Goal: Task Accomplishment & Management: Use online tool/utility

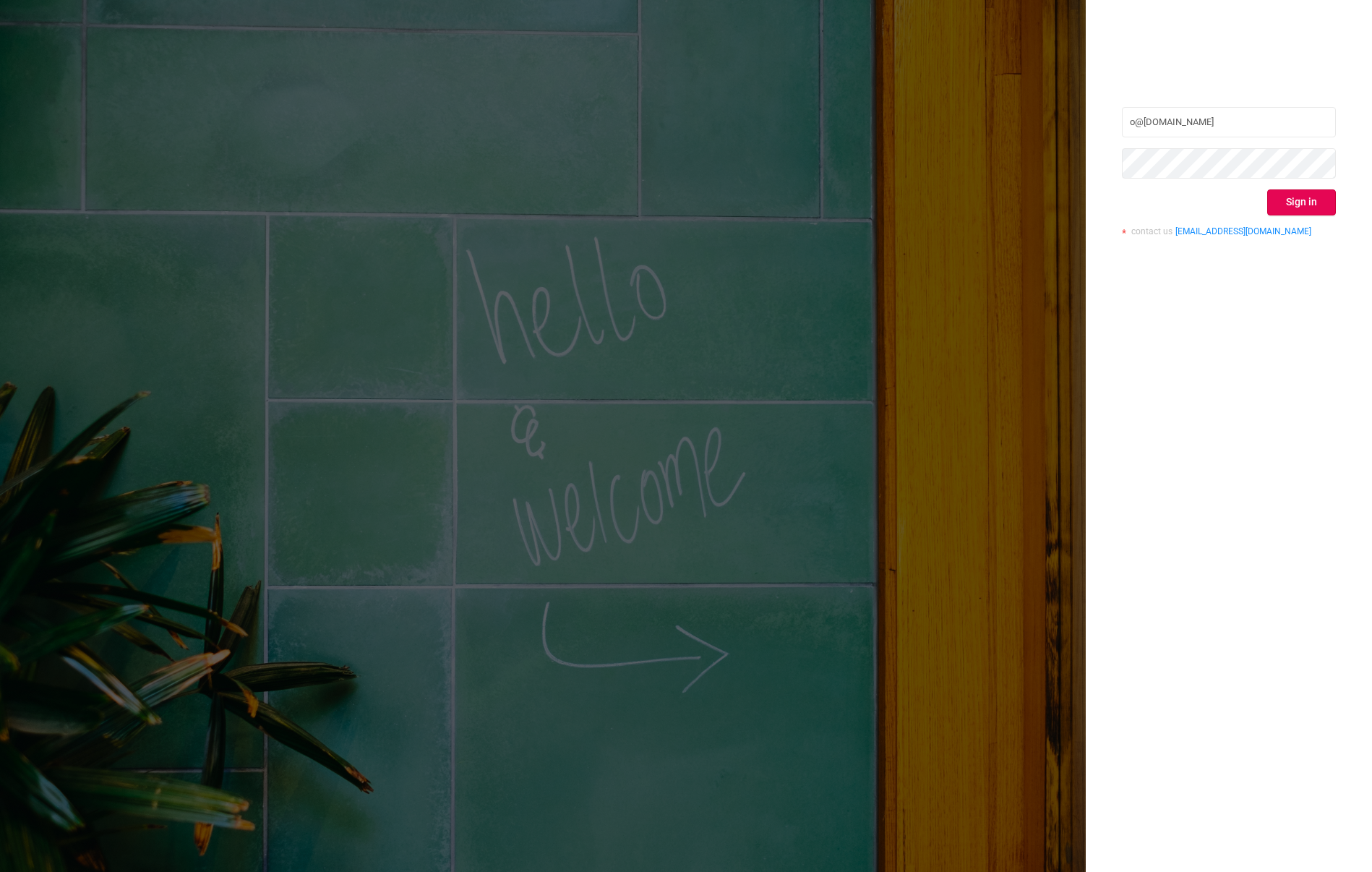
click at [1273, 67] on div at bounding box center [1229, 60] width 214 height 20
click at [1298, 206] on button "Sign in" at bounding box center [1301, 203] width 69 height 26
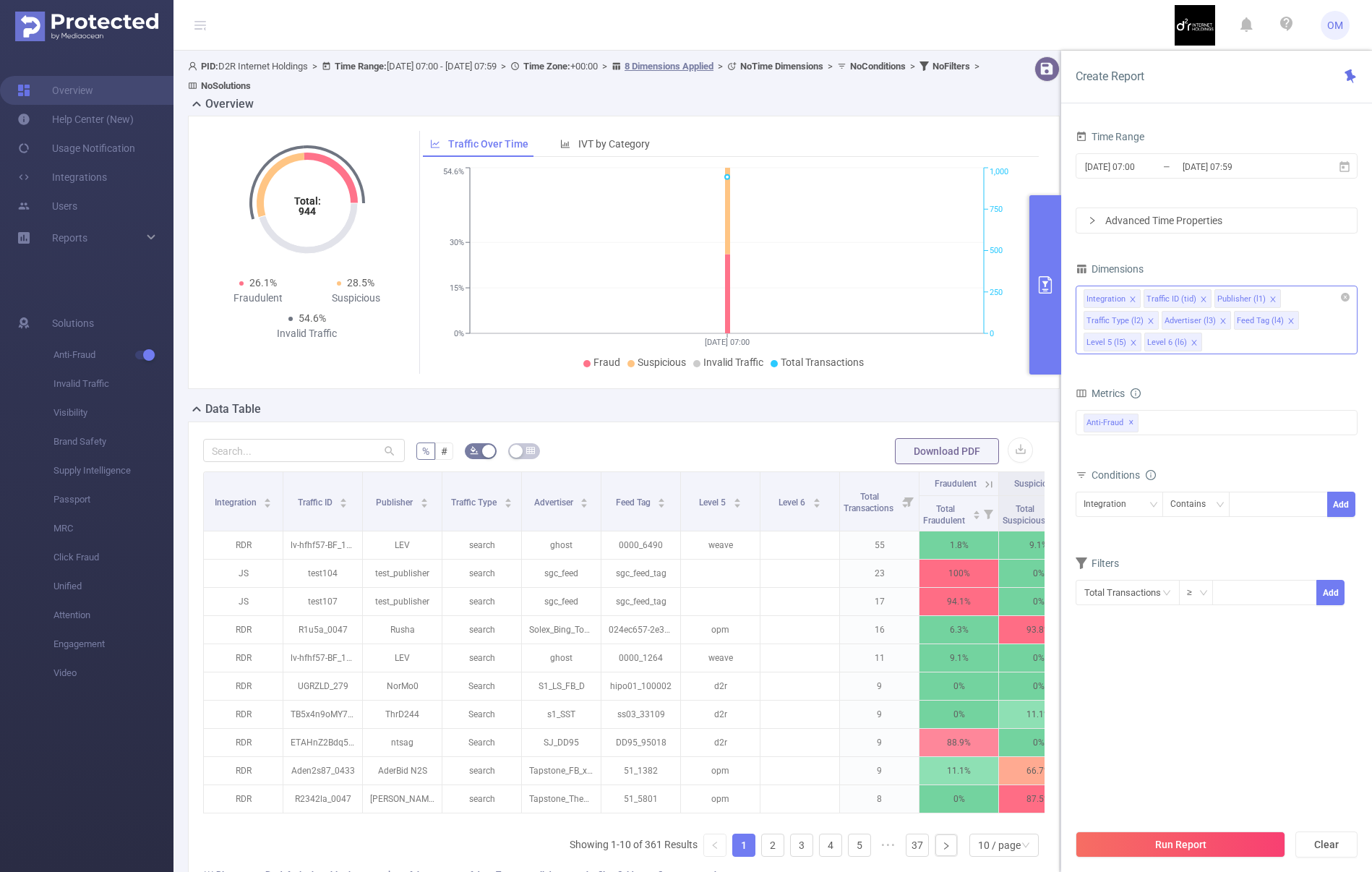
click at [1132, 298] on icon "icon: close" at bounding box center [1132, 298] width 5 height 5
click at [1211, 298] on icon "icon: close" at bounding box center [1214, 300] width 8 height 8
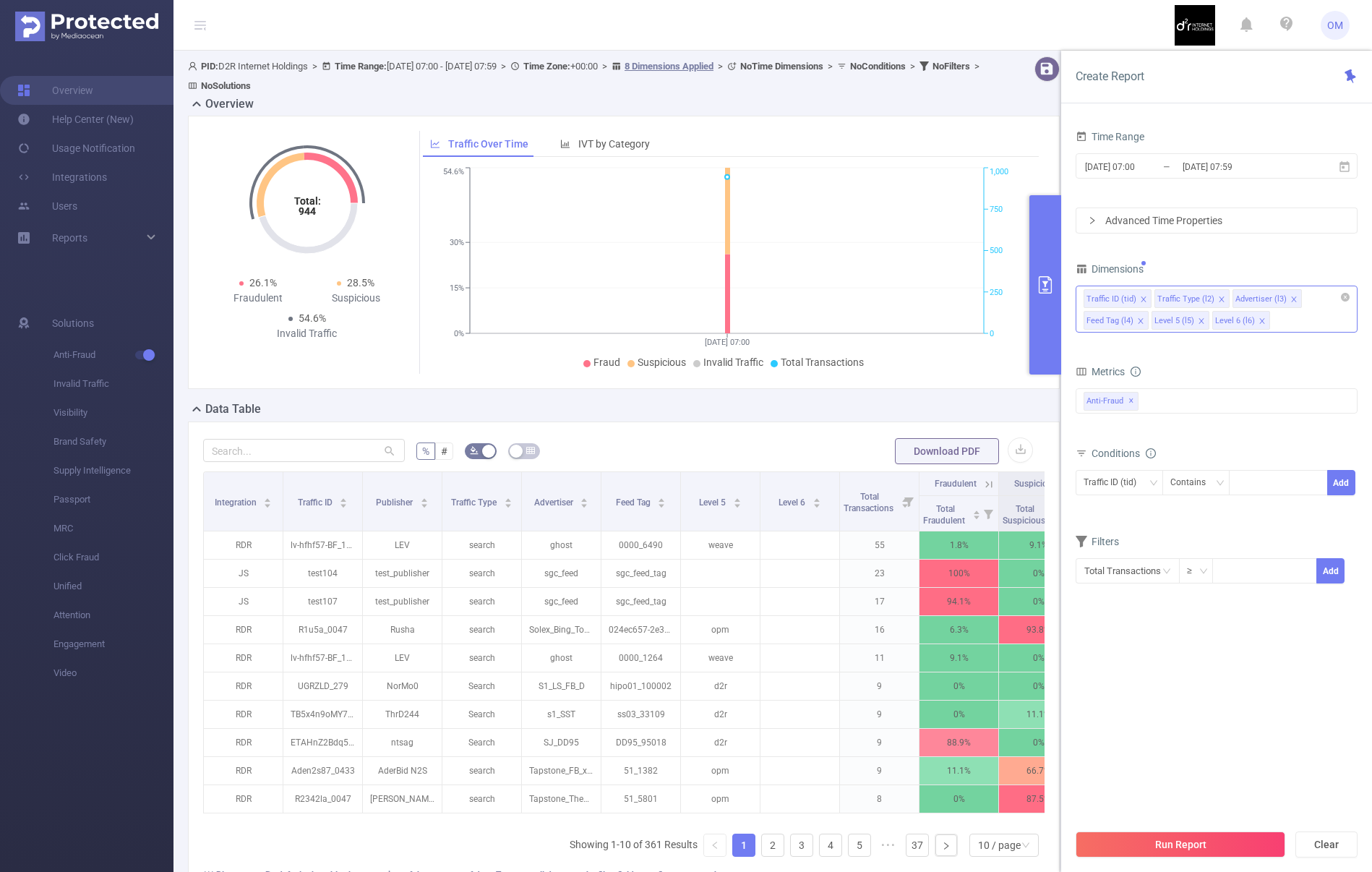
click at [1218, 297] on icon "icon: close" at bounding box center [1222, 300] width 8 height 8
click at [1214, 299] on icon "icon: close" at bounding box center [1216, 300] width 8 height 8
click at [1211, 299] on icon "icon: close" at bounding box center [1212, 300] width 8 height 8
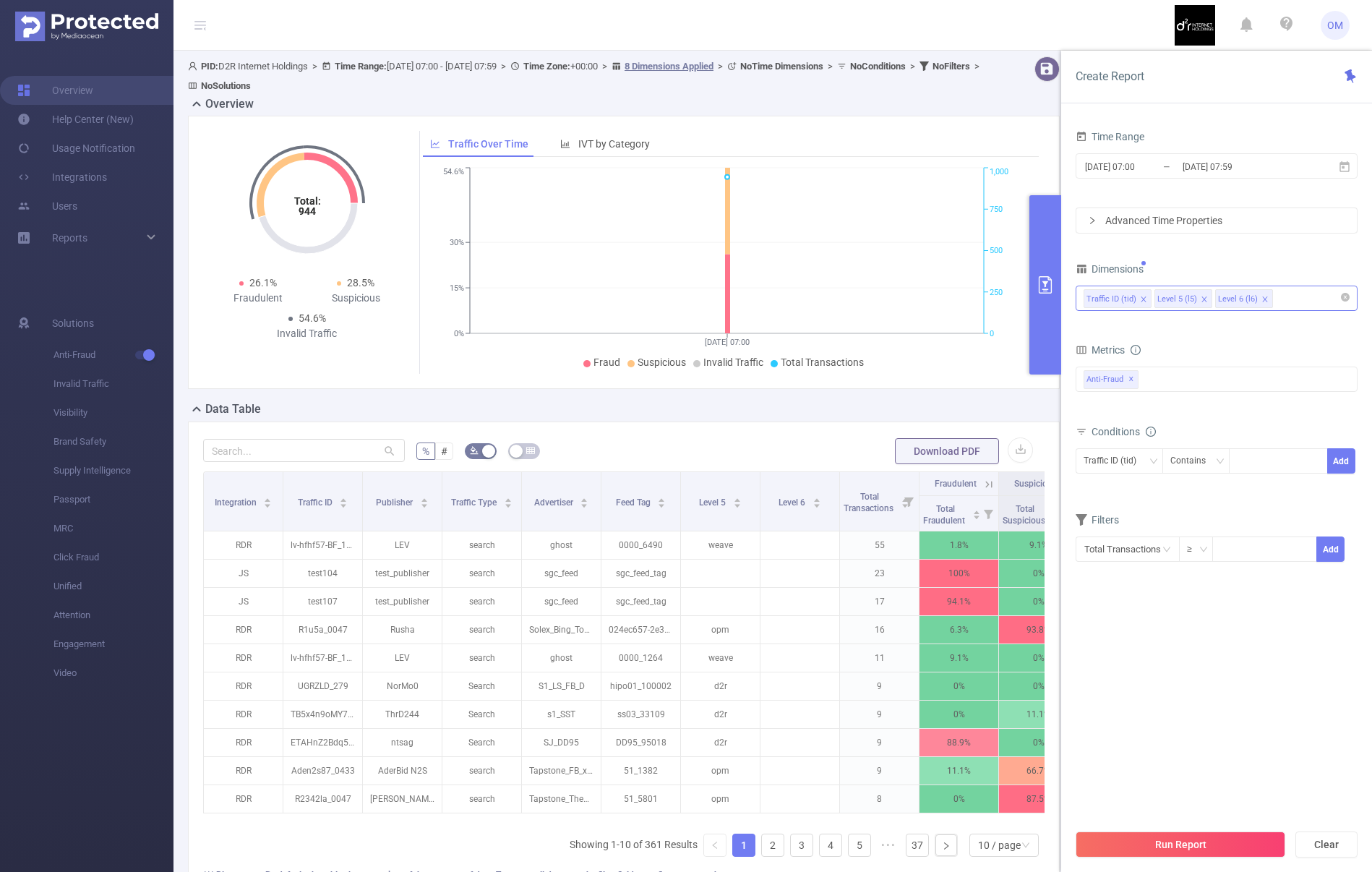
click at [1201, 299] on icon "icon: close" at bounding box center [1203, 298] width 5 height 5
click at [1201, 301] on icon "icon: close" at bounding box center [1205, 300] width 8 height 8
click at [1149, 166] on input "[DATE] 07:00" at bounding box center [1142, 166] width 117 height 20
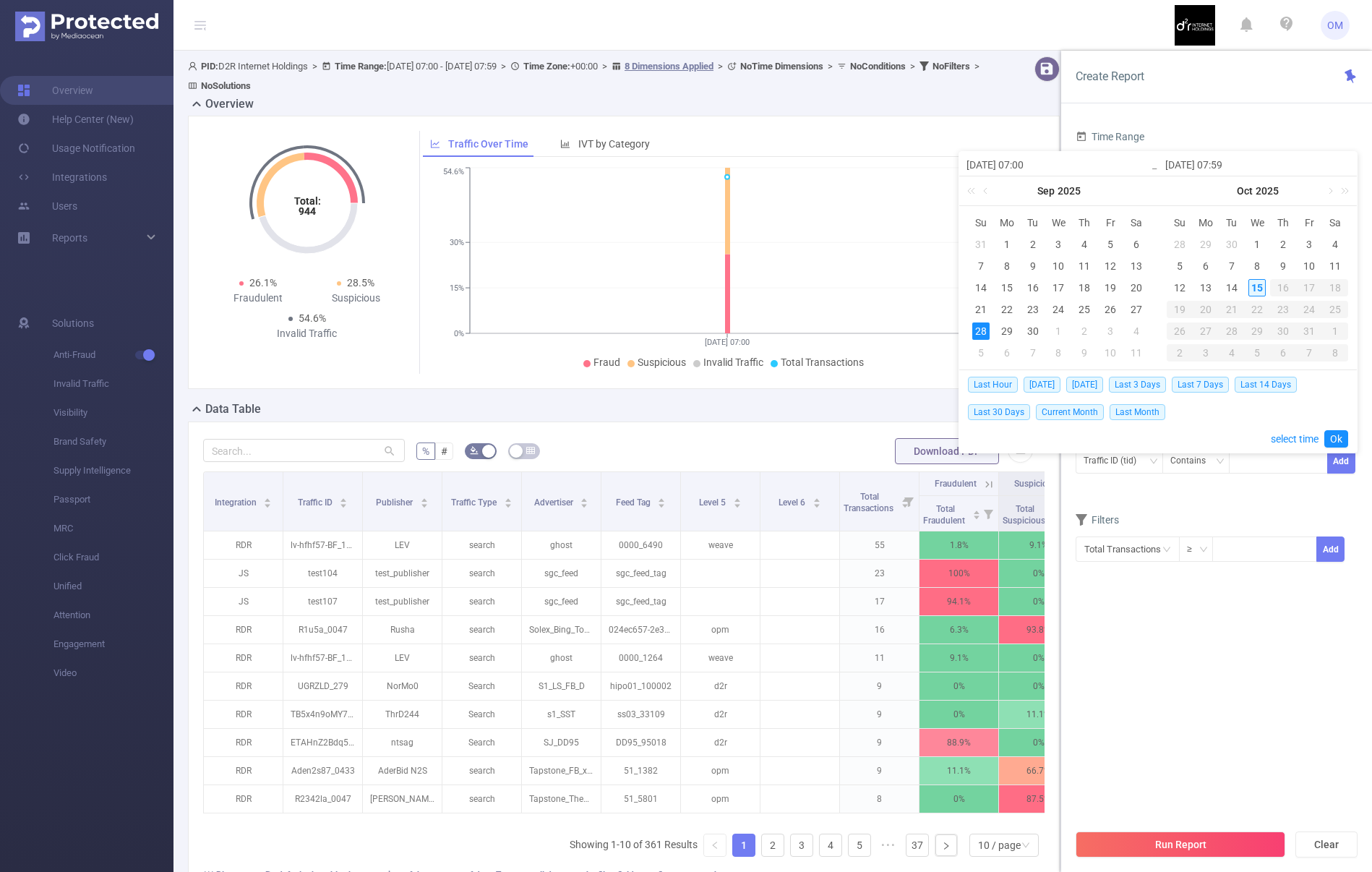
click at [1254, 287] on div "15" at bounding box center [1257, 288] width 17 height 17
click at [1341, 428] on div "Last Hour [DATE] [DATE] Last 3 Days Last 7 Days Last 14 Days Last 30 Days Curre…" at bounding box center [1158, 411] width 380 height 82
click at [1337, 437] on link "Ok" at bounding box center [1336, 438] width 24 height 17
click at [1211, 288] on div "13" at bounding box center [1206, 288] width 17 height 17
type input "[DATE] 07:00"
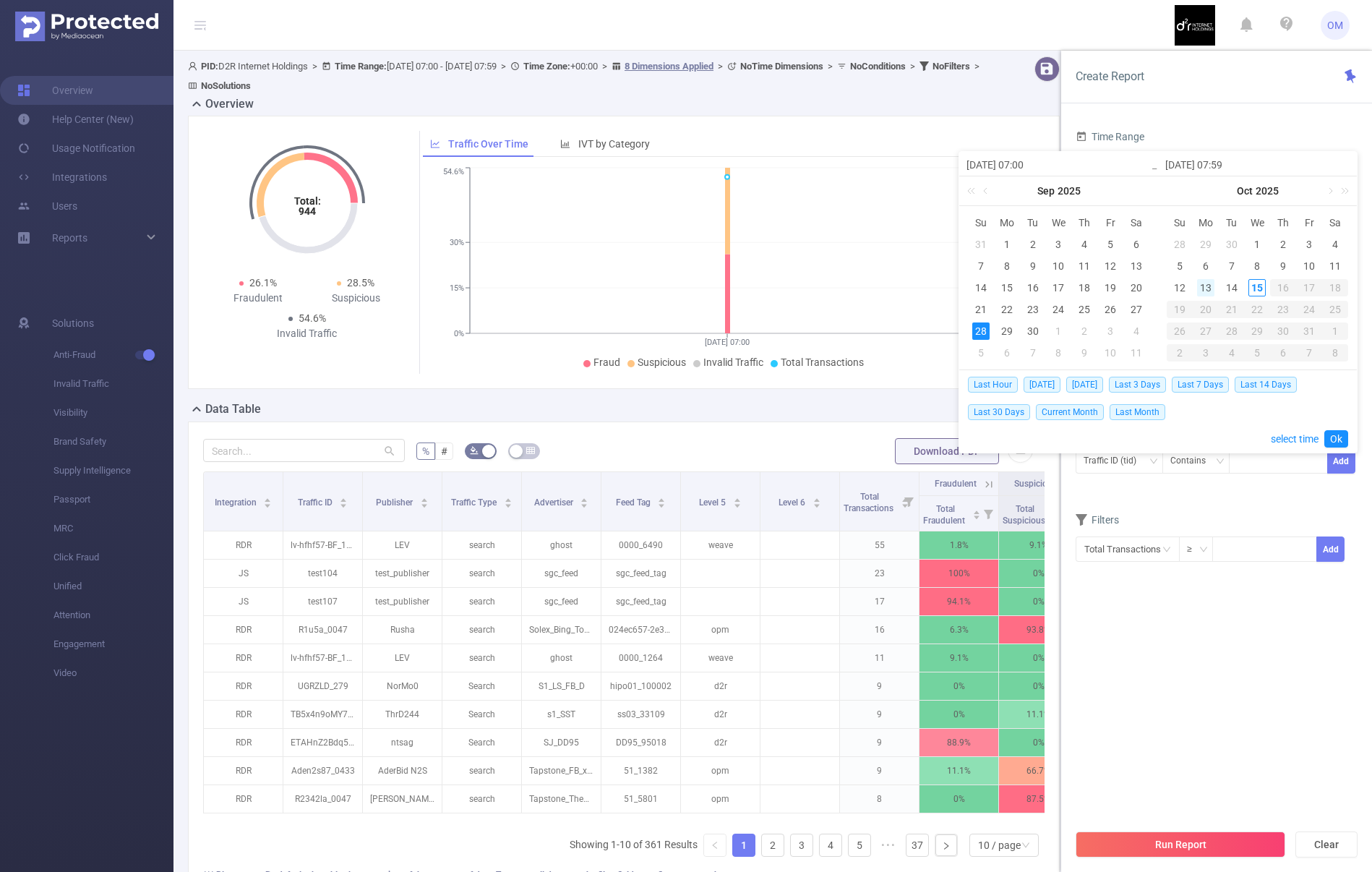
type input "[DATE] 07:59"
type input "[DATE] 07:00"
type input "[DATE] 07:59"
click at [1160, 386] on span "Last 3 Days" at bounding box center [1137, 384] width 58 height 16
type input "[DATE] 00:00"
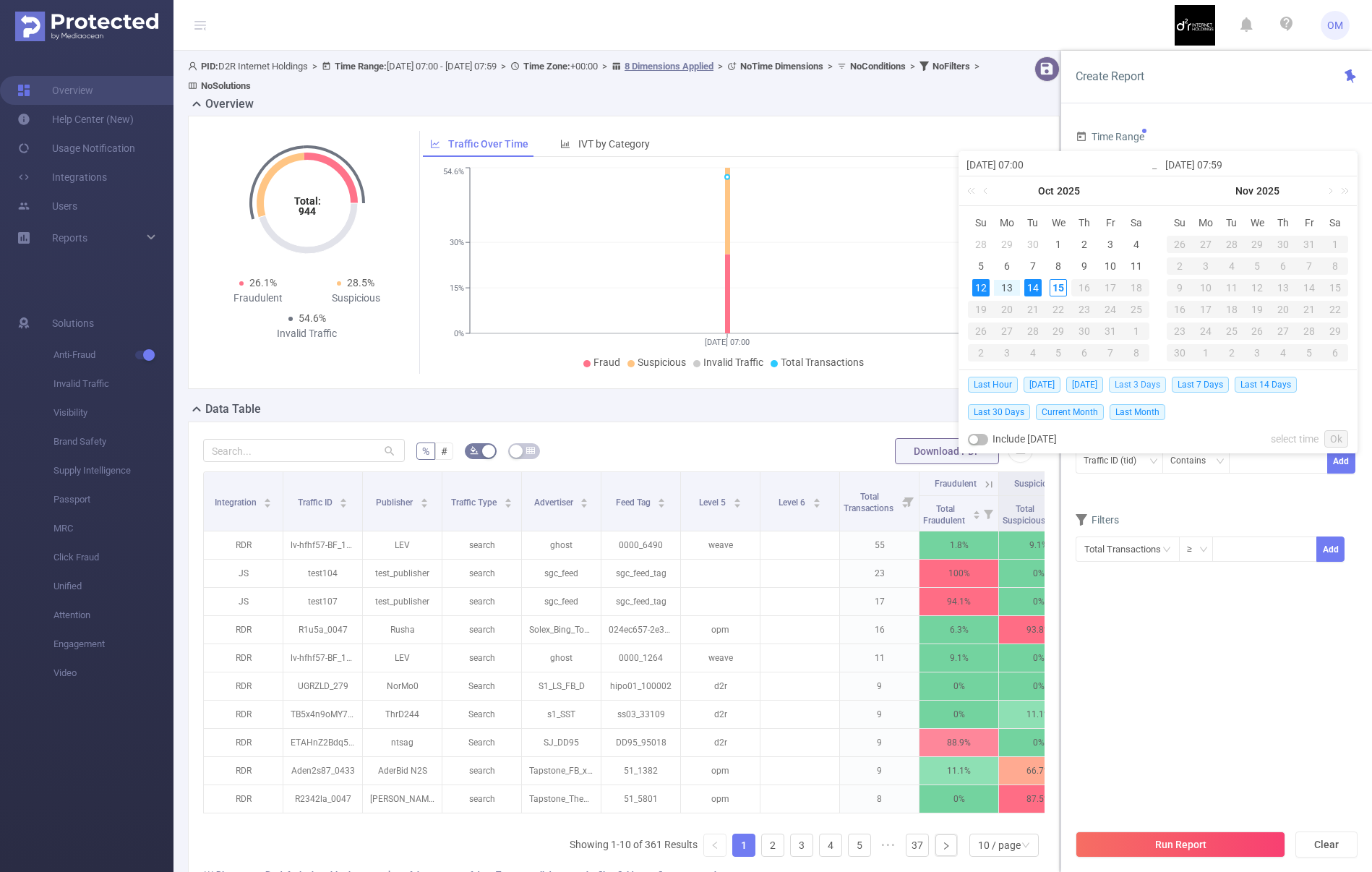
type input "[DATE] 23:59"
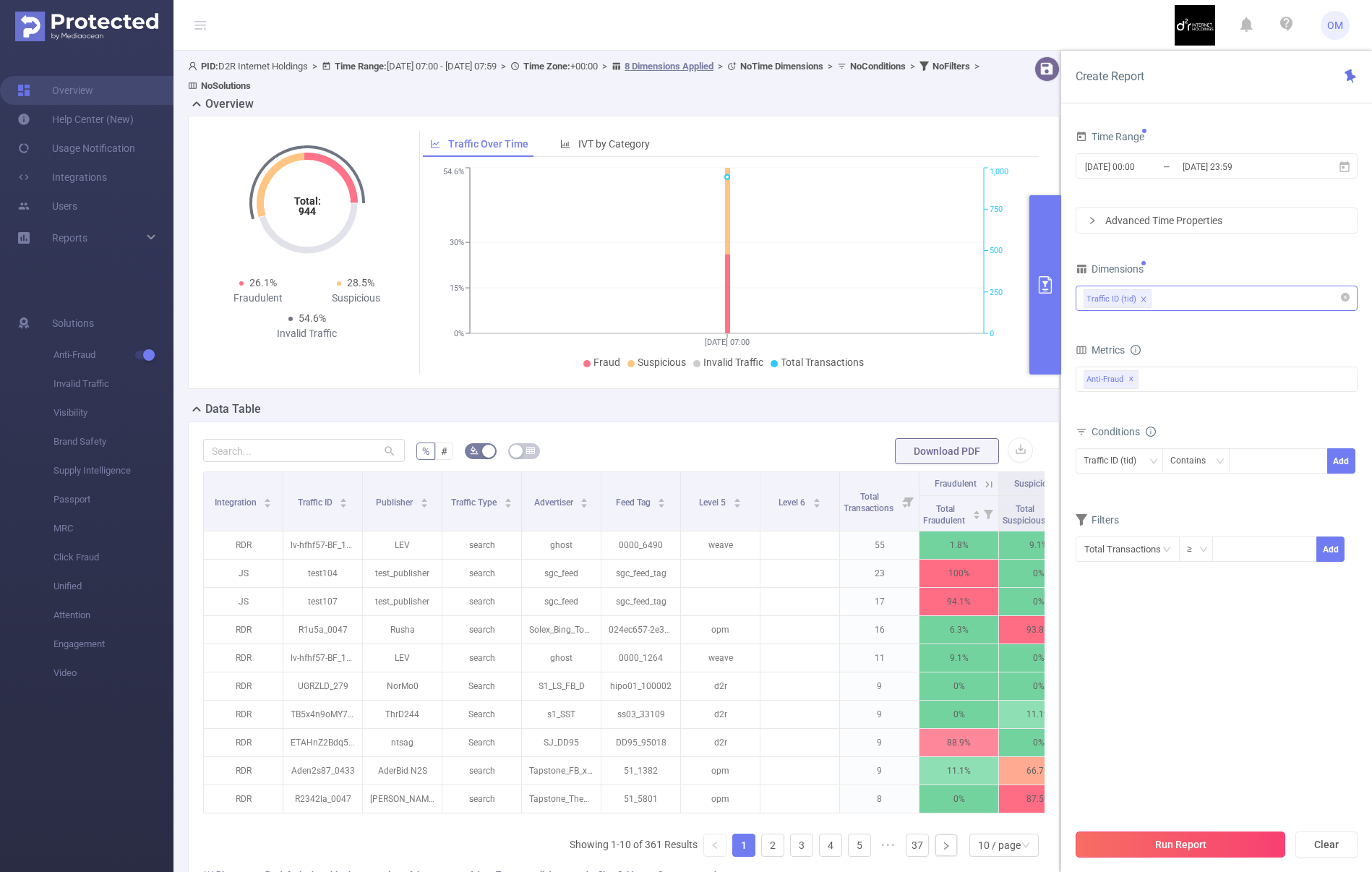
click at [1243, 835] on button "Run Report" at bounding box center [1181, 845] width 209 height 26
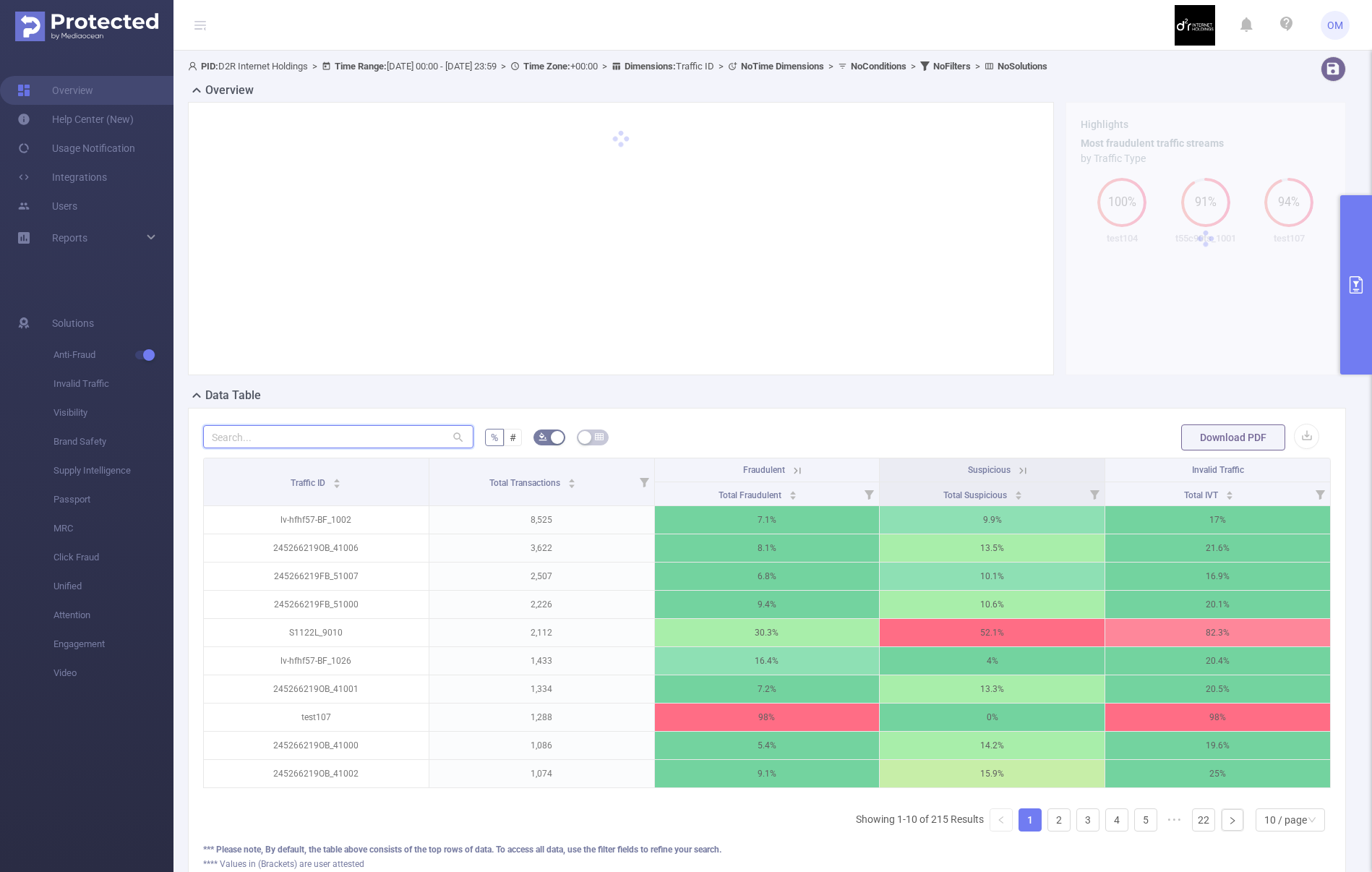
click at [330, 432] on input "text" at bounding box center [338, 436] width 271 height 24
paste input "ts13_210"
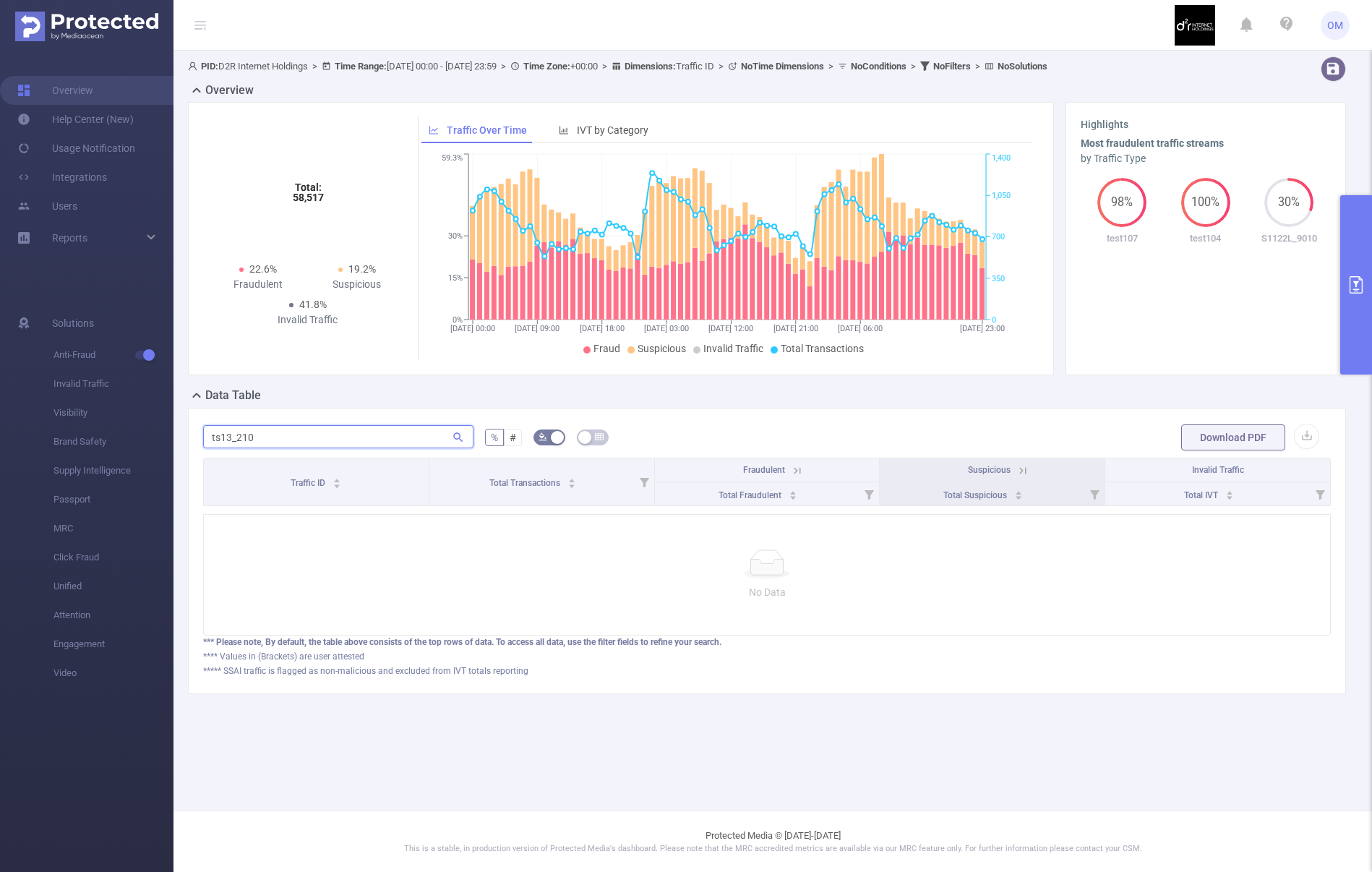
type input "ts13_210"
click at [799, 467] on icon at bounding box center [798, 470] width 13 height 13
